Goal: Check status: Check status

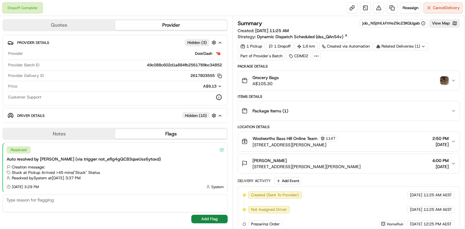
scroll to position [1, 0]
click at [446, 82] on img "button" at bounding box center [444, 80] width 8 height 8
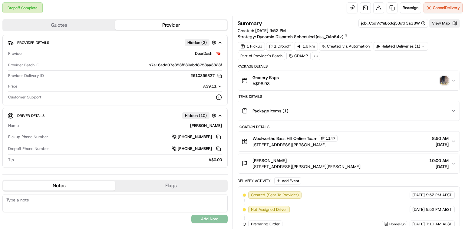
click at [448, 81] on img "button" at bounding box center [444, 80] width 8 height 8
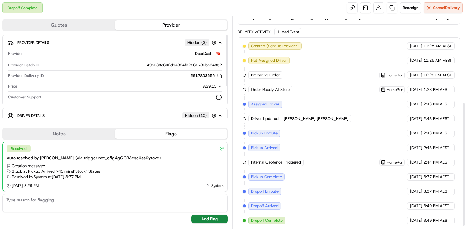
scroll to position [150, 0]
